Goal: Information Seeking & Learning: Learn about a topic

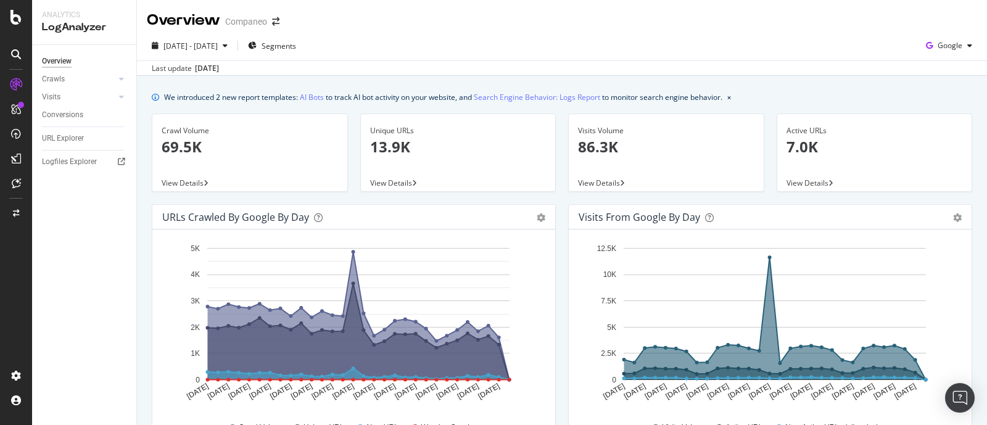
click at [124, 88] on div "Crawls" at bounding box center [89, 79] width 94 height 18
click at [124, 86] on div "Crawls" at bounding box center [89, 79] width 94 height 18
click at [122, 83] on div at bounding box center [121, 79] width 12 height 12
click at [120, 182] on icon at bounding box center [121, 181] width 5 height 7
click at [124, 94] on div at bounding box center [121, 97] width 12 height 12
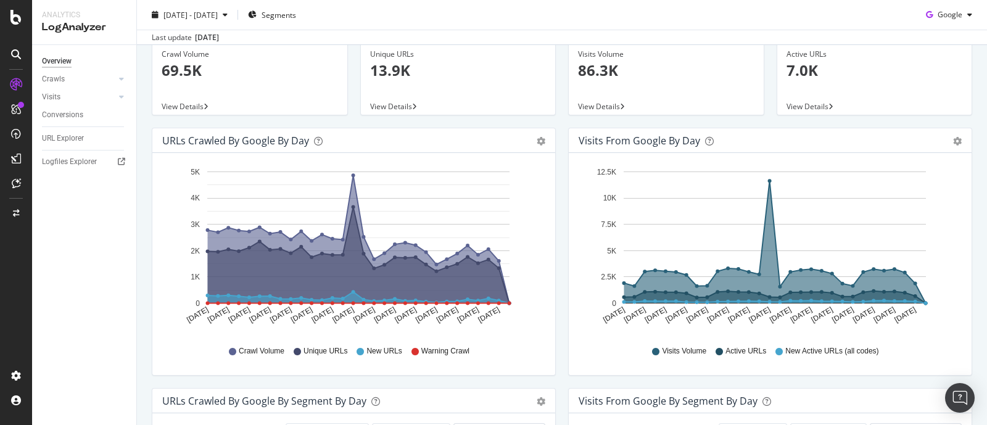
scroll to position [154, 0]
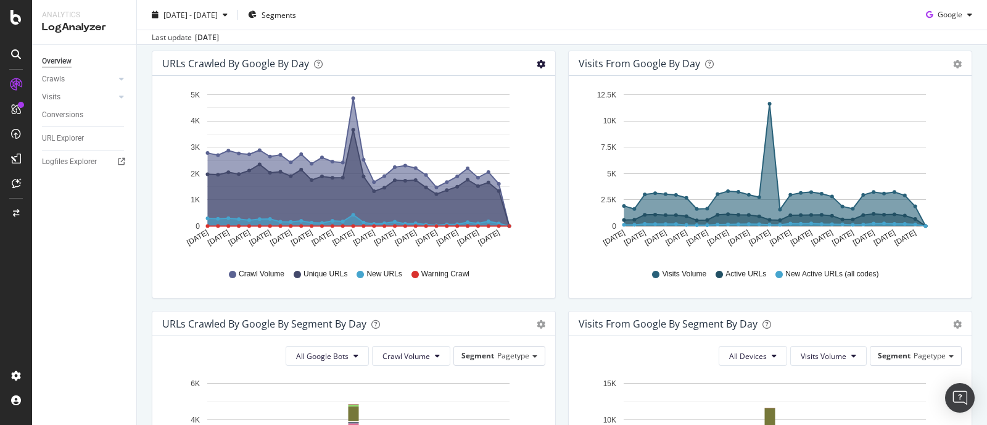
click at [537, 63] on icon "gear" at bounding box center [541, 64] width 9 height 9
click at [499, 91] on span "Area" at bounding box center [505, 88] width 99 height 17
click at [417, 45] on div "Unique URLs 13.9K View Details" at bounding box center [458, 5] width 209 height 91
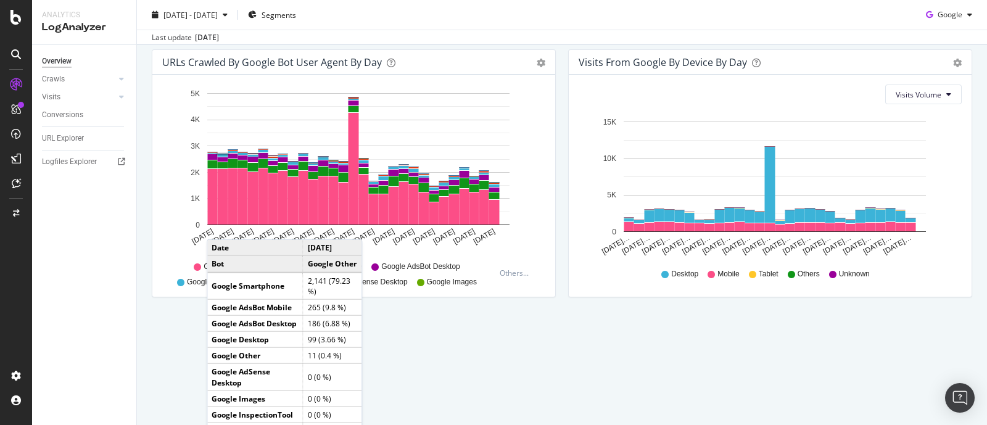
scroll to position [602, 0]
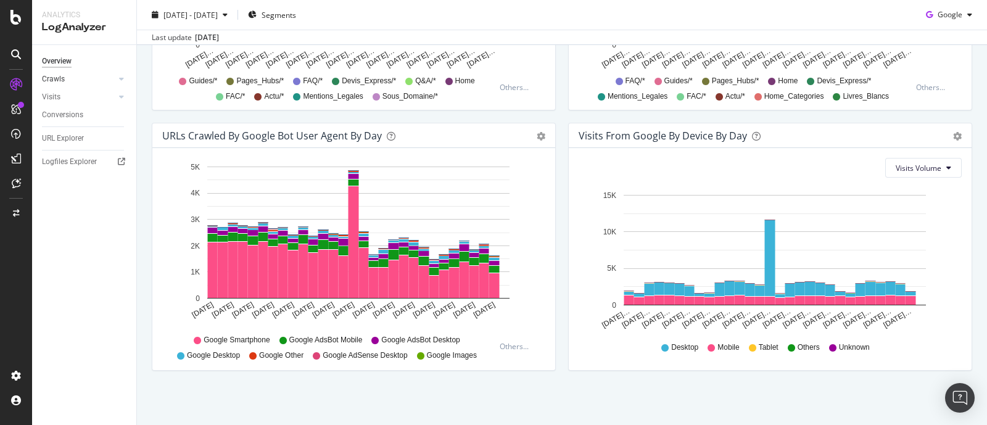
click at [113, 79] on div at bounding box center [109, 79] width 12 height 12
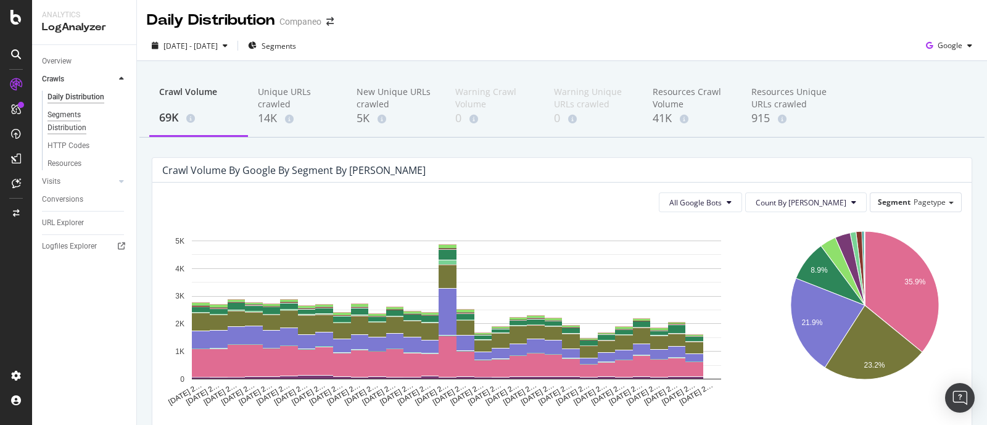
click at [83, 122] on div "Segments Distribution" at bounding box center [82, 122] width 68 height 26
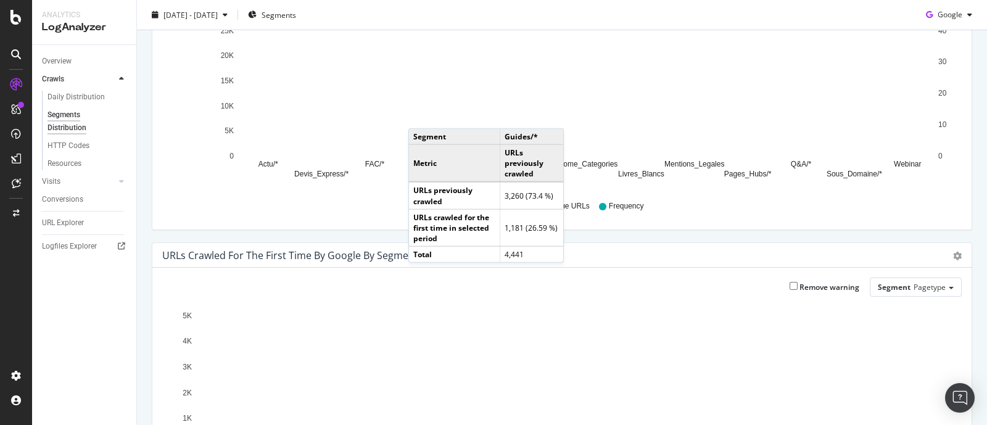
scroll to position [86, 0]
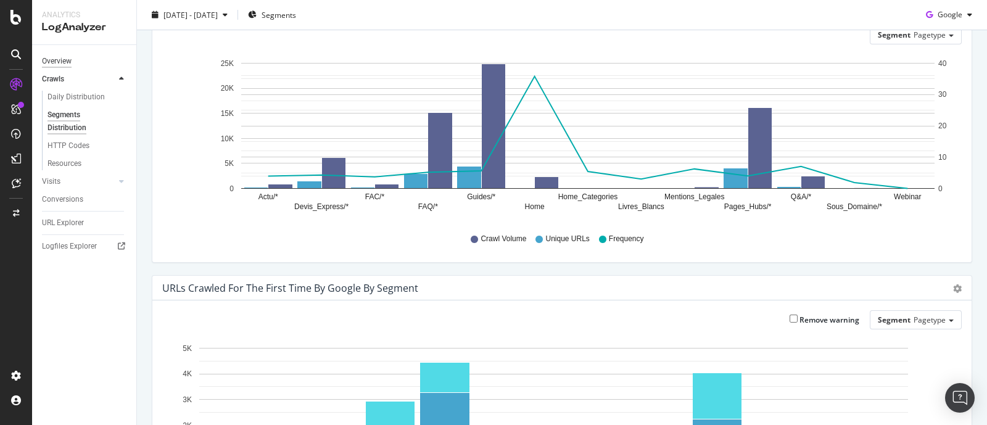
click at [70, 62] on div "Overview" at bounding box center [57, 61] width 30 height 13
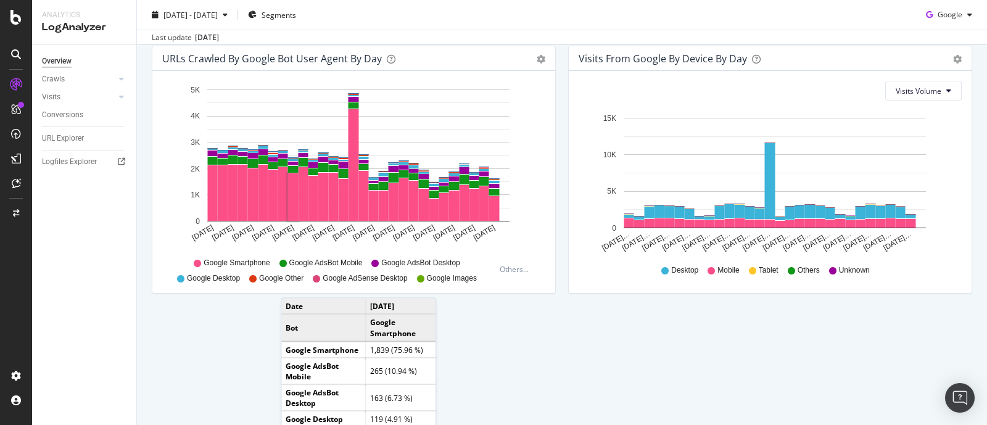
scroll to position [602, 0]
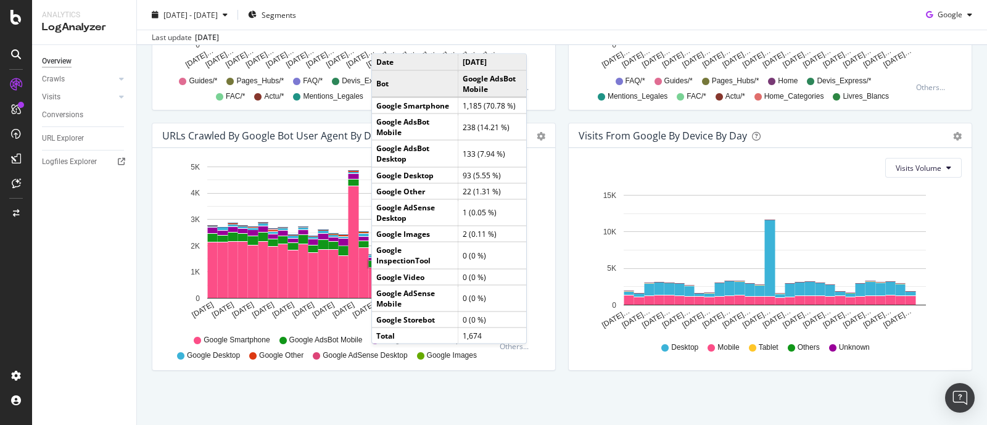
click at [549, 148] on div "Hold CTRL while clicking to filter the report. [DATE] [DATE] [DATE] [DATE] [DAT…" at bounding box center [353, 259] width 403 height 222
click at [548, 148] on div "Hold CTRL while clicking to filter the report. [DATE] [DATE] [DATE] [DATE] [DAT…" at bounding box center [353, 259] width 403 height 222
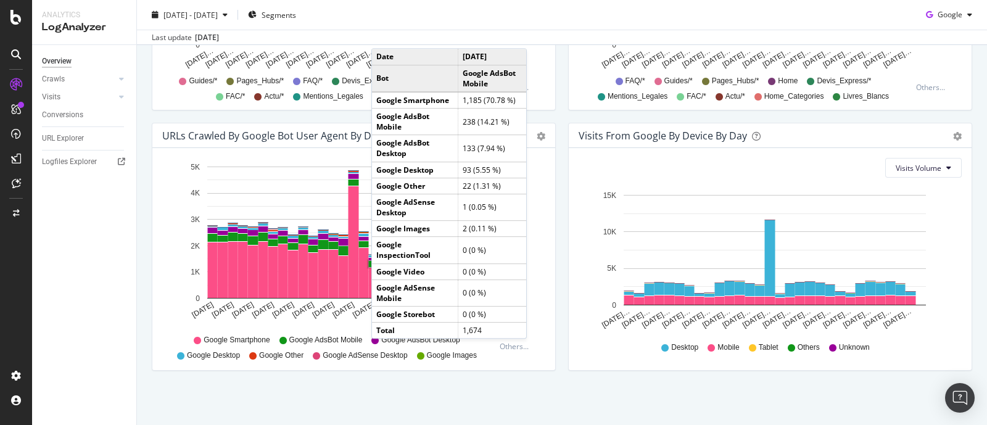
scroll to position [448, 0]
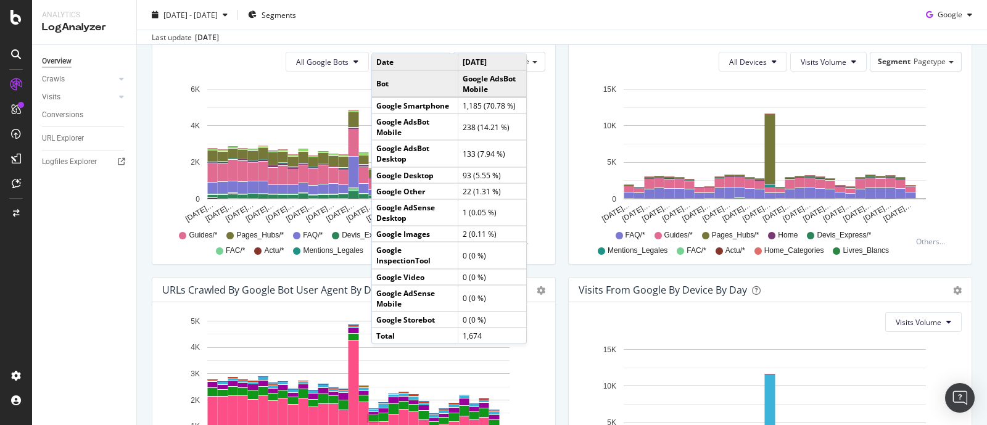
click at [555, 119] on div "URLs Crawled by Google By Segment By Day Timeline (by Value) Table All Google B…" at bounding box center [354, 147] width 417 height 260
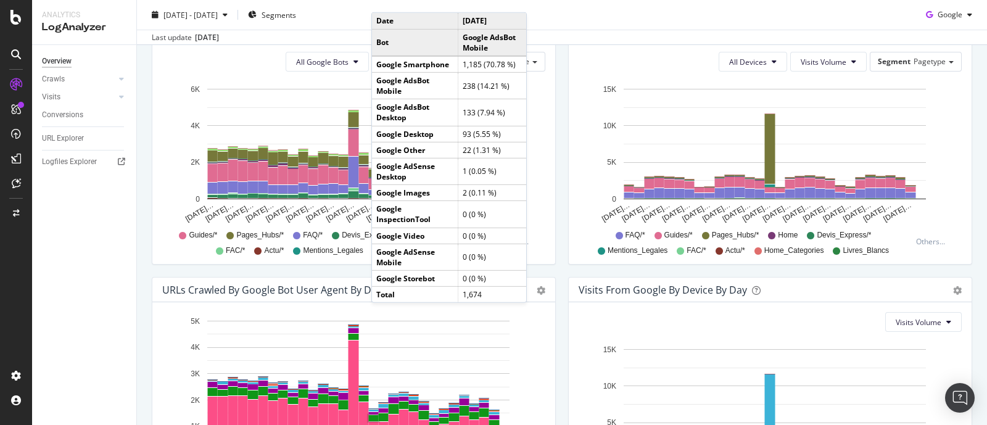
scroll to position [294, 0]
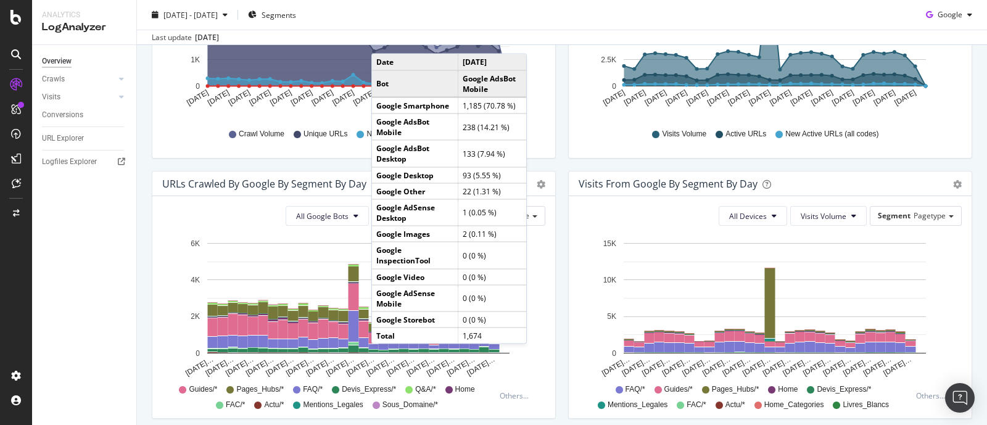
click at [347, 172] on div "URLs Crawled by Google By Segment By Day Timeline (by Value) Table" at bounding box center [353, 184] width 403 height 25
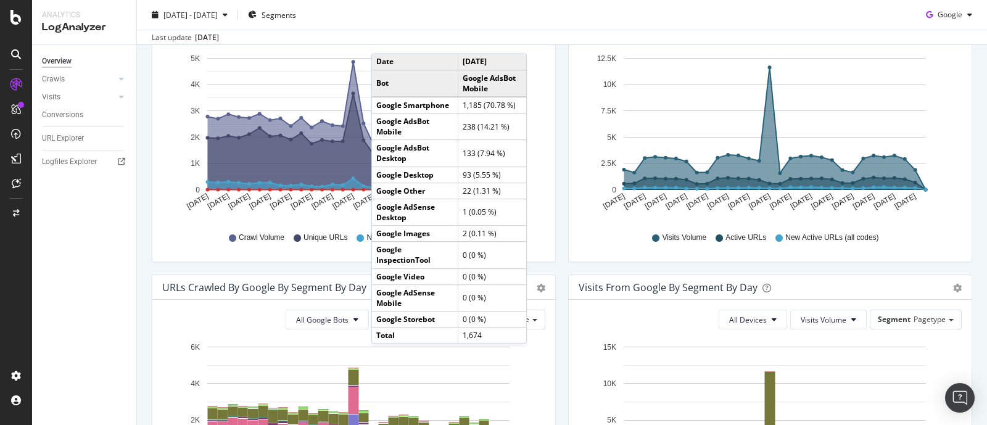
scroll to position [139, 0]
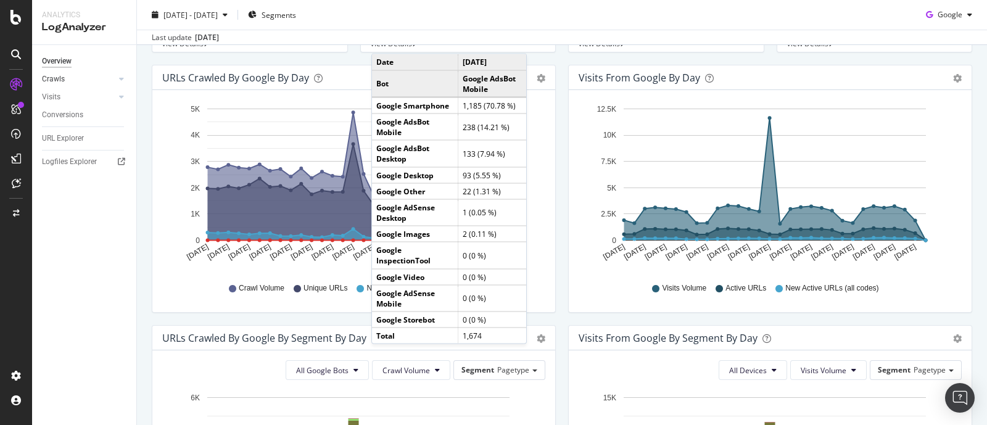
click at [106, 80] on div at bounding box center [109, 79] width 12 height 12
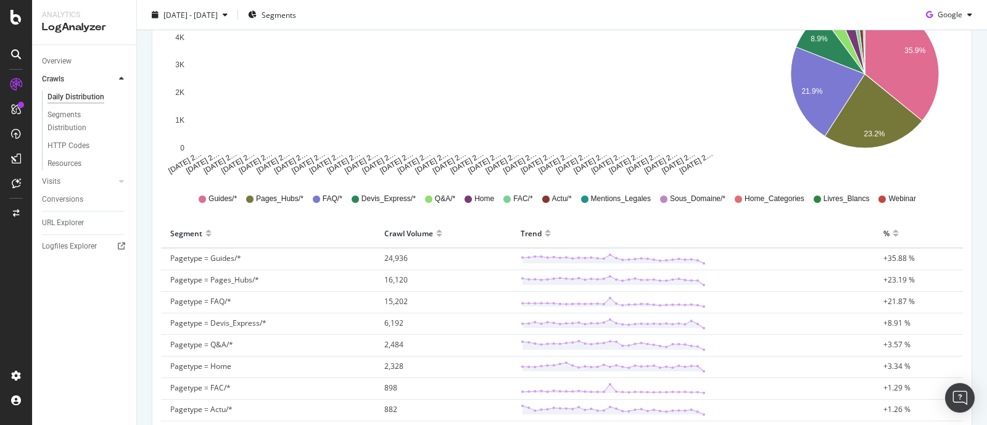
scroll to position [154, 0]
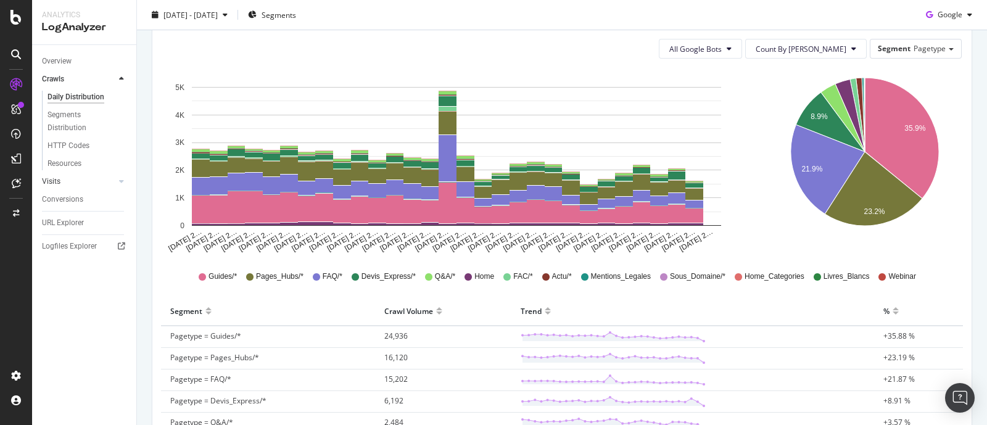
click at [102, 184] on link "Visits" at bounding box center [78, 181] width 73 height 13
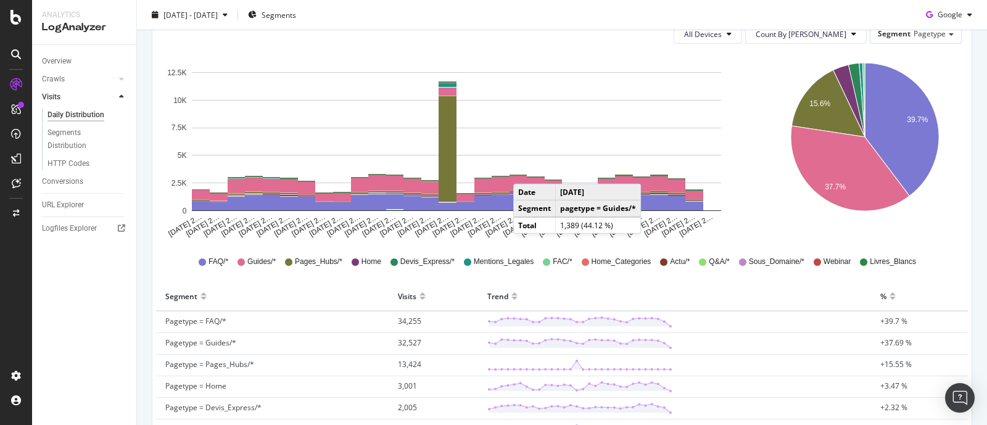
scroll to position [154, 0]
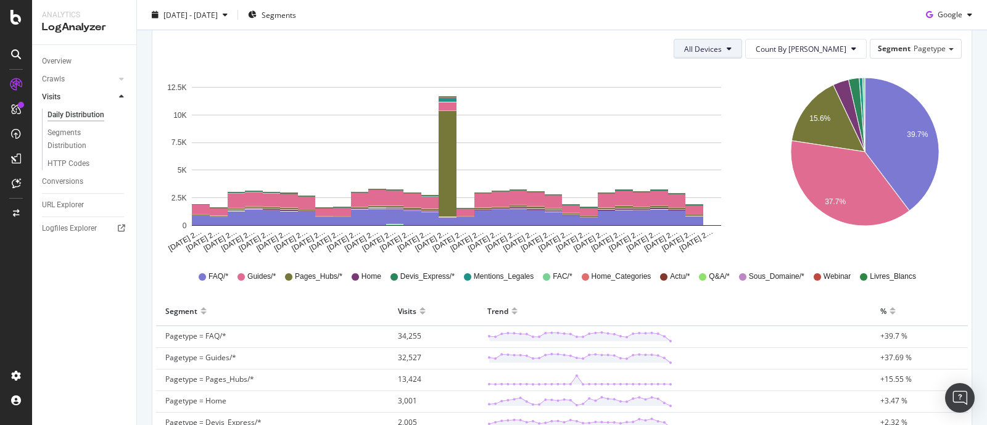
click at [742, 51] on button "All Devices" at bounding box center [708, 49] width 68 height 20
click at [742, 52] on button "All Devices" at bounding box center [708, 49] width 68 height 20
click at [802, 56] on button "Count By [PERSON_NAME]" at bounding box center [806, 49] width 122 height 20
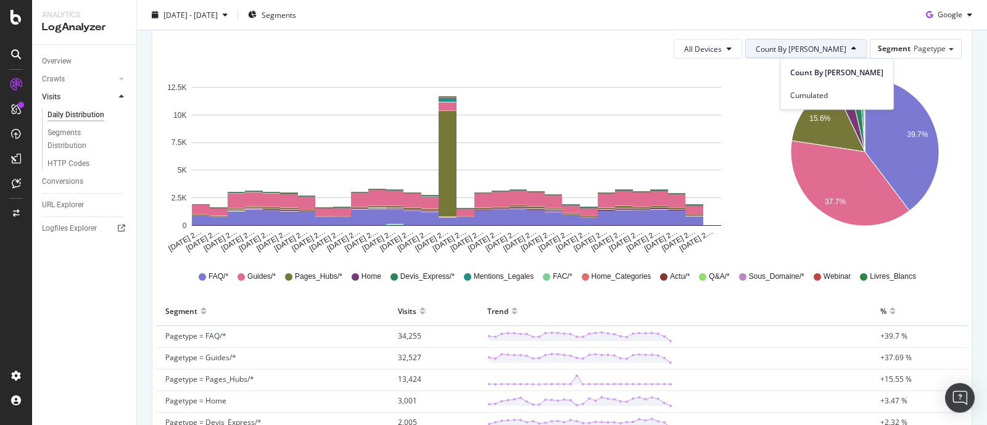
click at [818, 49] on span "Count By [PERSON_NAME]" at bounding box center [801, 49] width 91 height 10
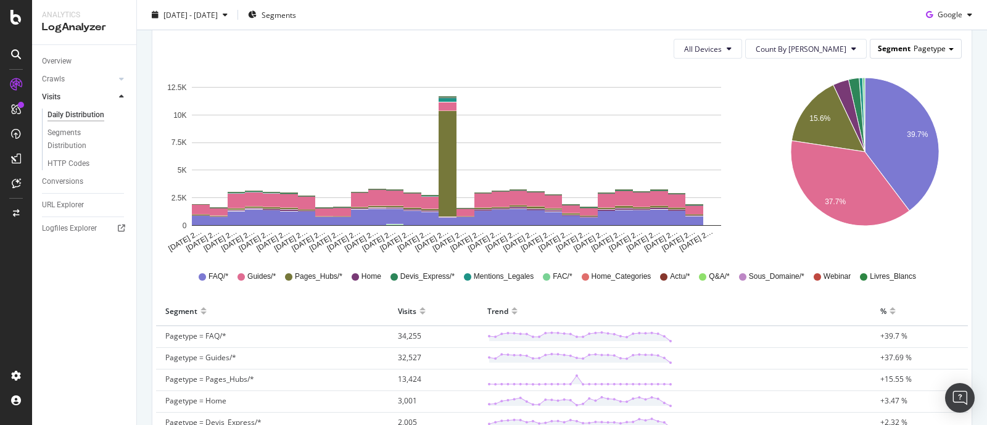
click at [889, 45] on span "Segment" at bounding box center [894, 48] width 33 height 10
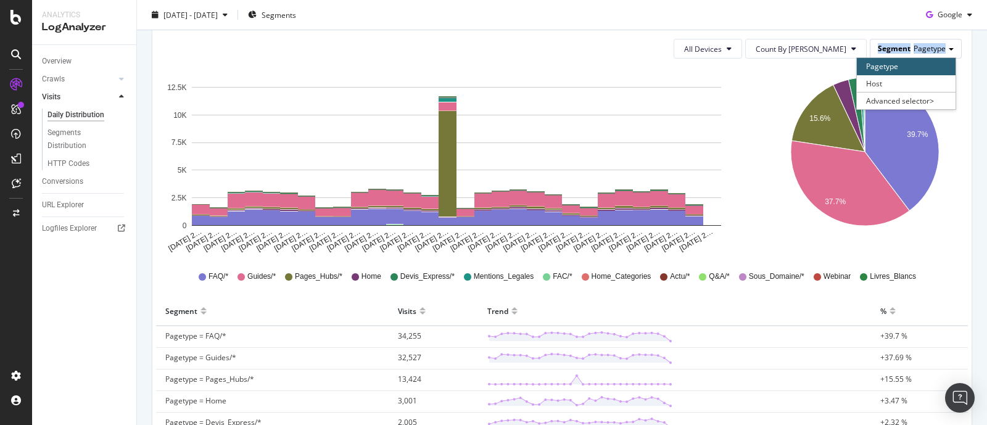
click at [889, 45] on span "Segment" at bounding box center [894, 48] width 33 height 10
click at [898, 98] on div "Advanced selector >" at bounding box center [906, 100] width 99 height 17
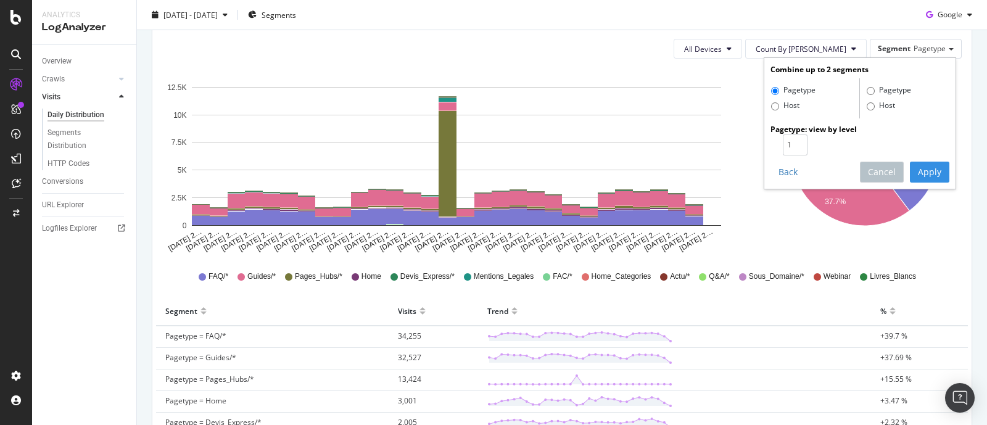
click at [734, 17] on div "[DATE] - [DATE] Segments Google" at bounding box center [562, 17] width 850 height 25
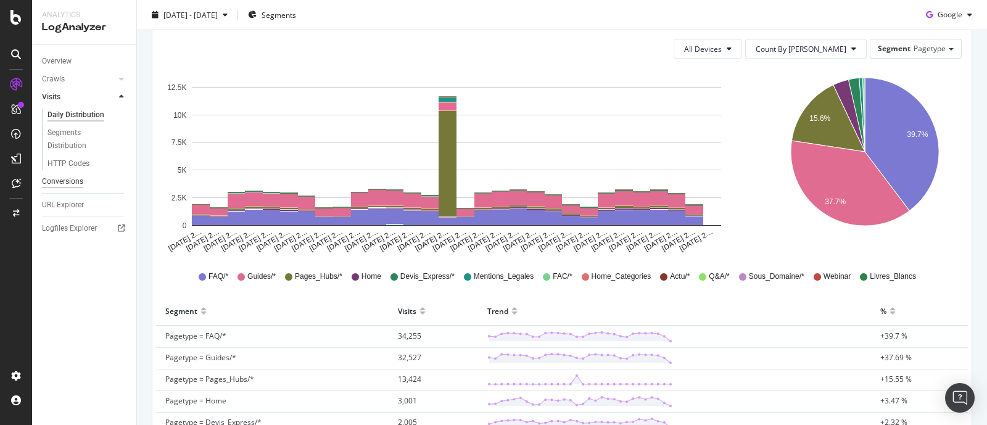
click at [64, 178] on div "Conversions" at bounding box center [62, 181] width 41 height 13
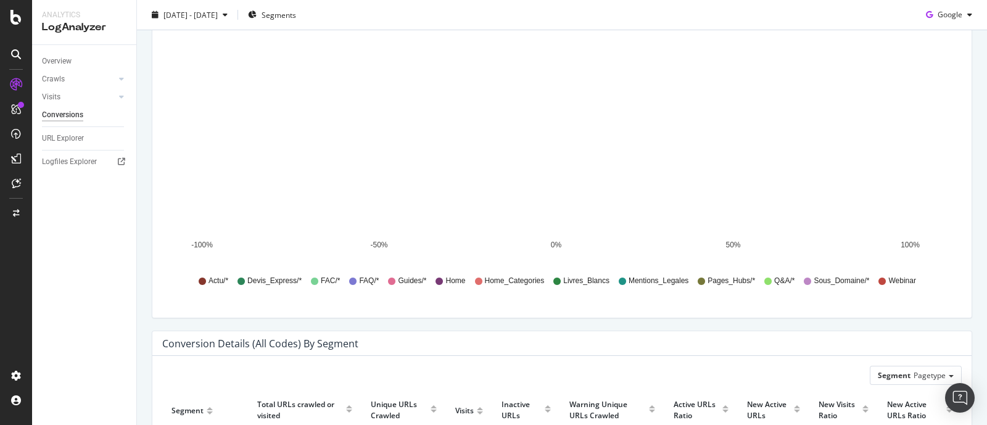
scroll to position [77, 0]
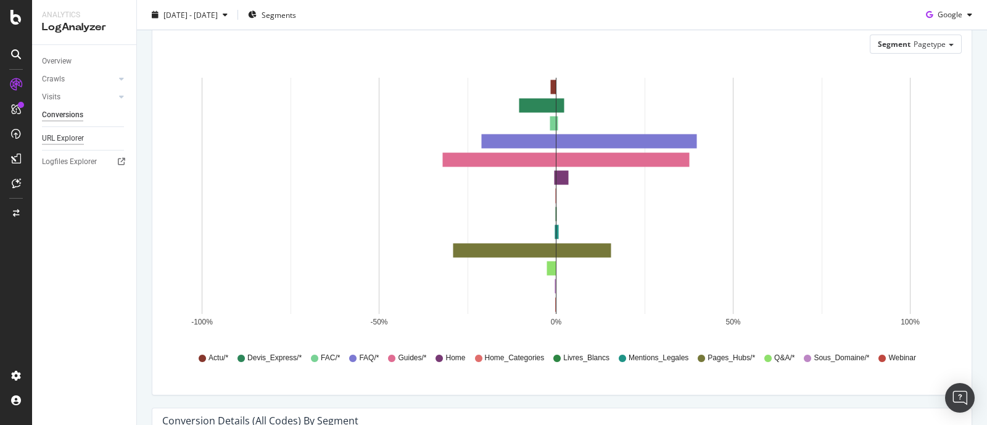
click at [72, 140] on div "URL Explorer" at bounding box center [63, 138] width 42 height 13
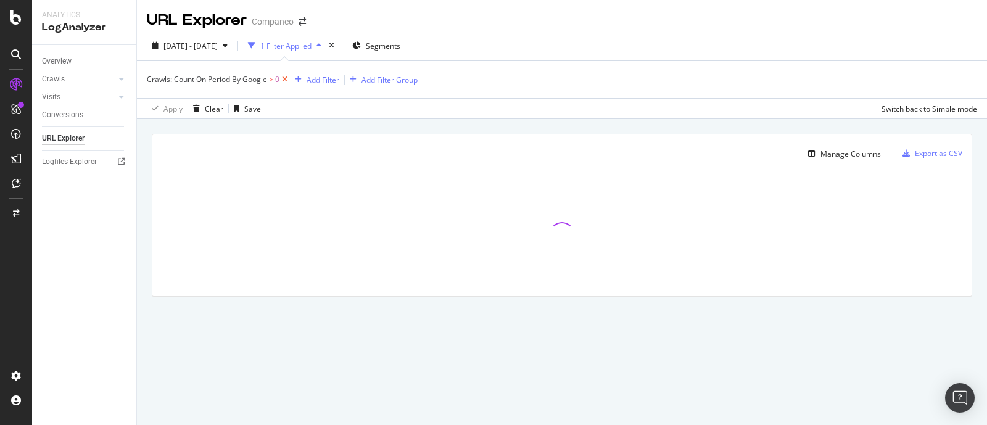
click at [286, 81] on icon at bounding box center [285, 79] width 10 height 12
click at [72, 114] on div "Conversions" at bounding box center [62, 115] width 41 height 13
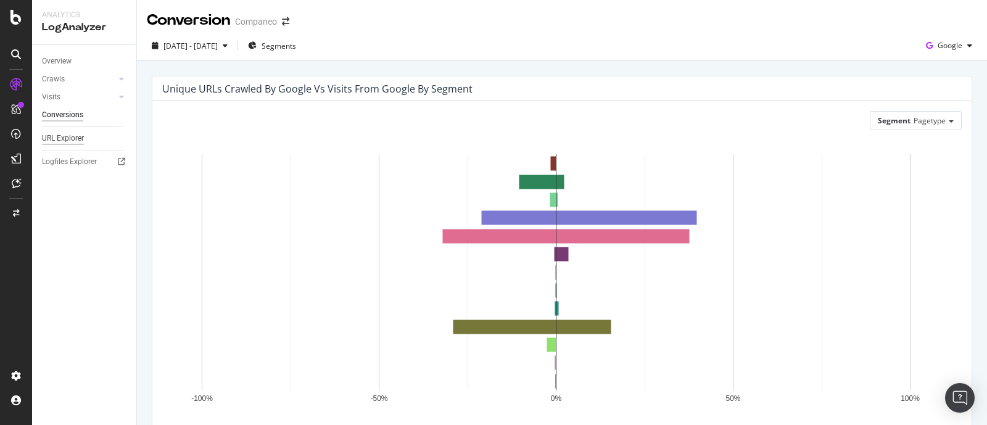
click at [56, 142] on div "URL Explorer" at bounding box center [63, 138] width 42 height 13
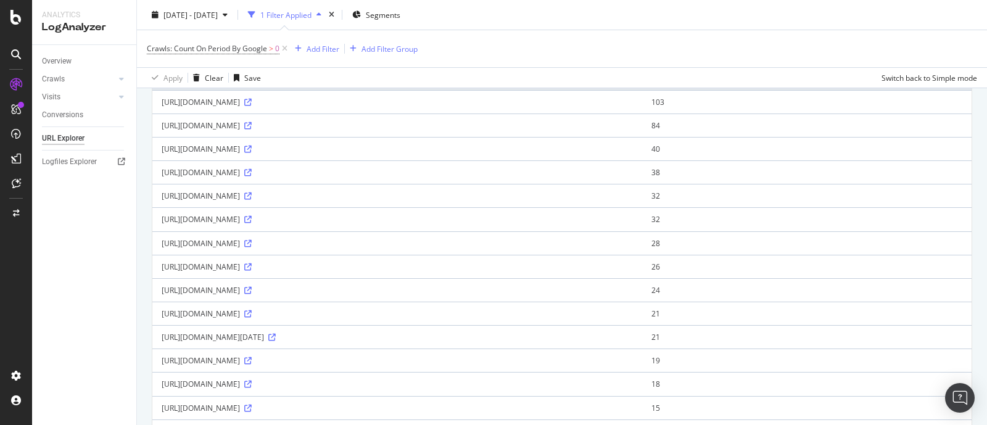
scroll to position [154, 0]
